Goal: Transaction & Acquisition: Purchase product/service

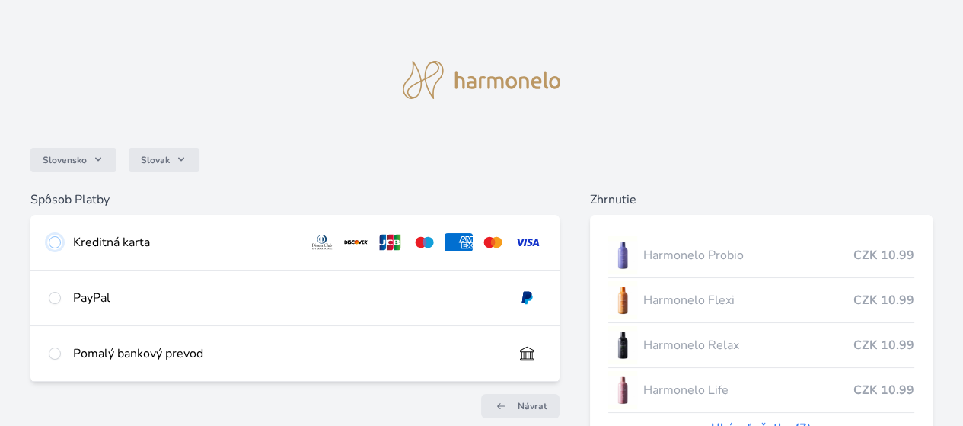
click at [61, 244] on input "radio" at bounding box center [55, 242] width 12 height 12
radio input "true"
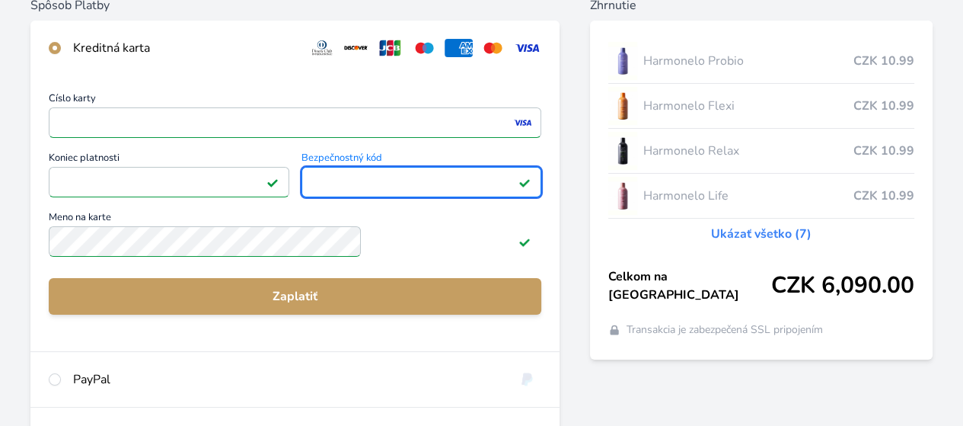
scroll to position [205, 0]
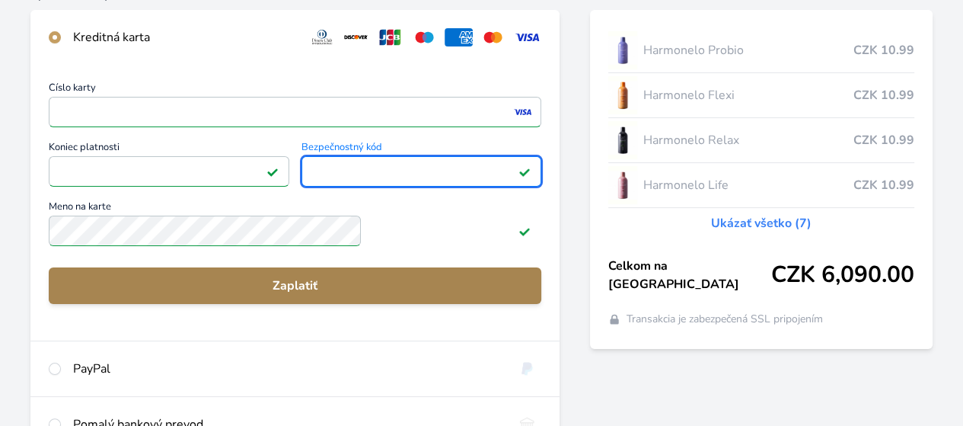
click at [241, 292] on span "Zaplatiť" at bounding box center [295, 285] width 468 height 18
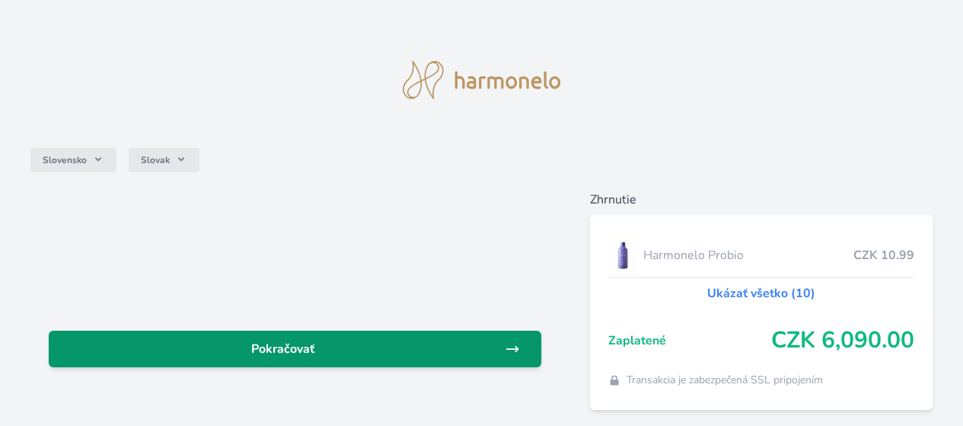
click at [462, 352] on span "Pokračovať" at bounding box center [283, 349] width 444 height 18
